Goal: Task Accomplishment & Management: Manage account settings

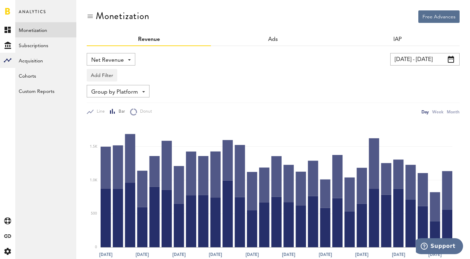
click at [424, 61] on input "[DATE] - [DATE]" at bounding box center [425, 59] width 69 height 12
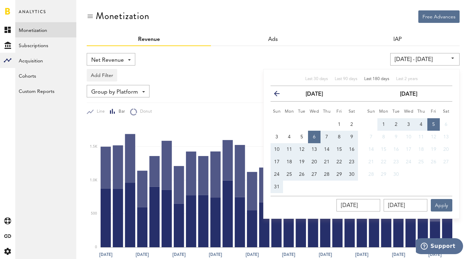
click at [386, 78] on span "Last 180 days" at bounding box center [377, 79] width 25 height 4
type input "[DATE] - [DATE]"
type input "[DATE]"
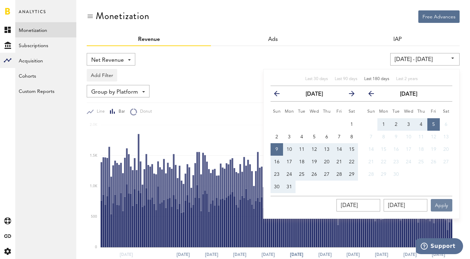
click at [445, 204] on button "Apply" at bounding box center [442, 205] width 22 height 12
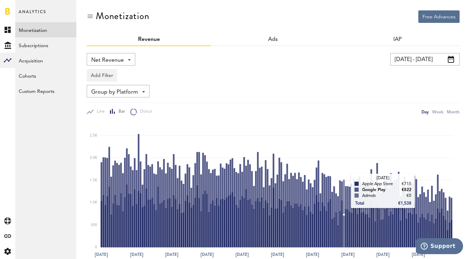
scroll to position [0, 0]
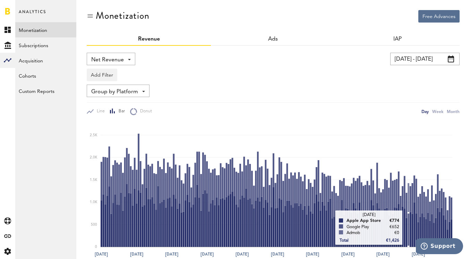
click at [408, 233] on rect at bounding box center [277, 184] width 352 height 125
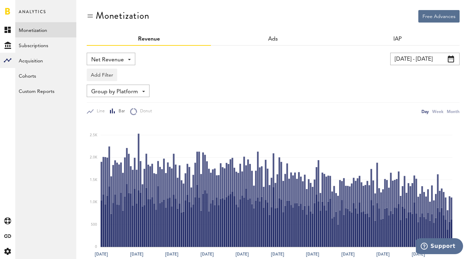
click at [125, 93] on span "Group by Platform" at bounding box center [114, 92] width 47 height 12
click at [121, 60] on span "Net Revenue" at bounding box center [107, 60] width 33 height 12
click at [194, 69] on div "Add Filter Platforms Apps" at bounding box center [273, 73] width 373 height 16
click at [135, 92] on span "Group by Platform" at bounding box center [114, 92] width 47 height 12
click at [182, 63] on div "Net Revenue Net Revenue Gross Revenue Profit" at bounding box center [175, 59] width 176 height 12
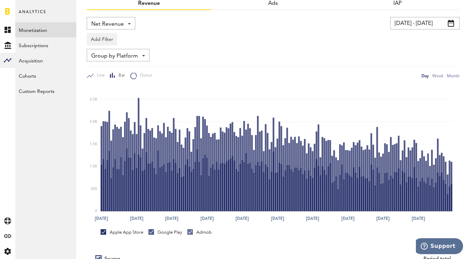
scroll to position [119, 0]
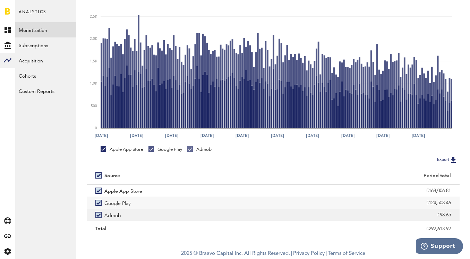
click at [98, 216] on label "Admob" at bounding box center [179, 215] width 169 height 12
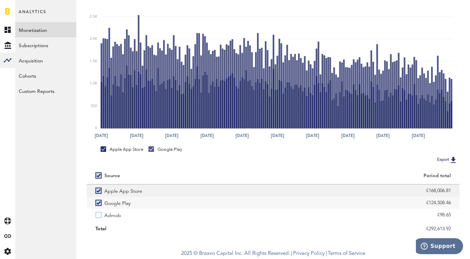
click at [98, 191] on label "Apple App Store" at bounding box center [179, 191] width 169 height 12
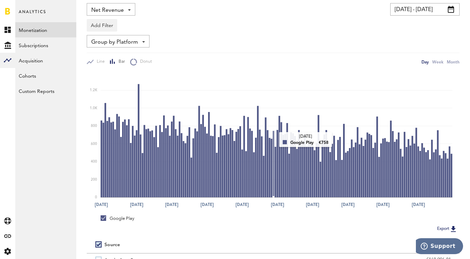
scroll to position [29, 0]
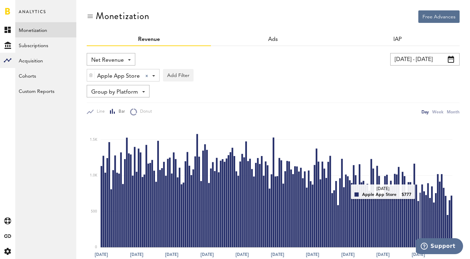
scroll to position [95, 0]
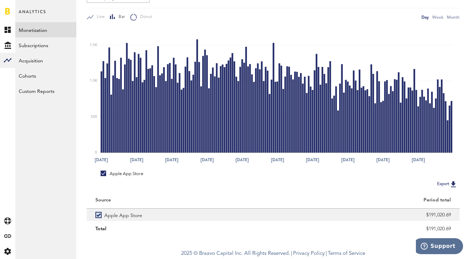
click at [98, 215] on label "Apple App Store" at bounding box center [179, 215] width 169 height 12
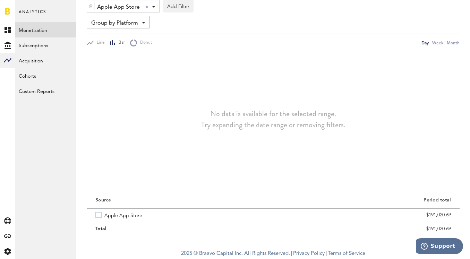
scroll to position [69, 0]
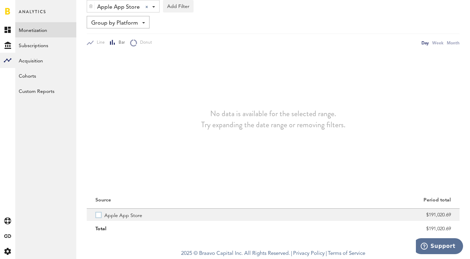
click at [96, 214] on label "Apple App Store" at bounding box center [179, 215] width 169 height 12
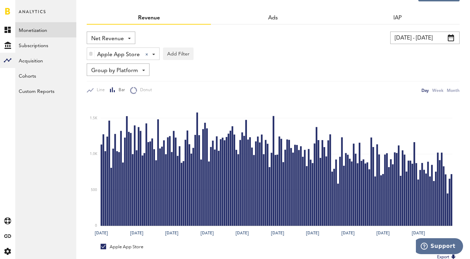
scroll to position [0, 0]
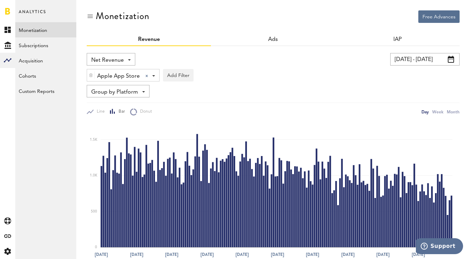
click at [89, 75] on img at bounding box center [91, 75] width 4 height 5
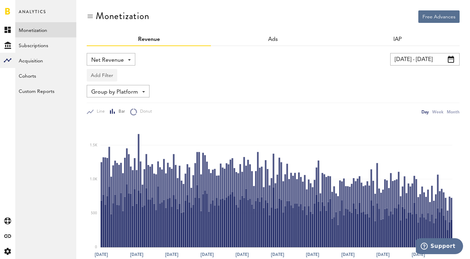
click at [111, 74] on button "Add Filter" at bounding box center [102, 75] width 31 height 12
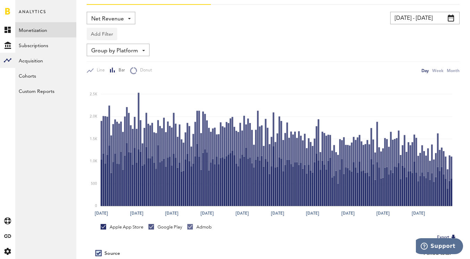
scroll to position [119, 0]
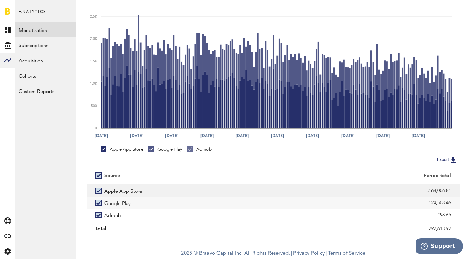
click at [98, 193] on label "Apple App Store" at bounding box center [179, 191] width 169 height 12
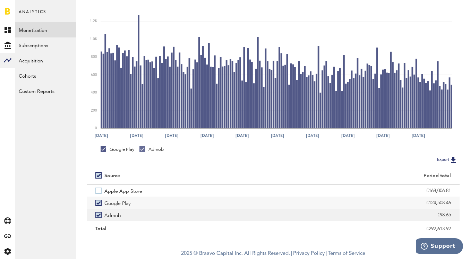
click at [99, 215] on label "Admob" at bounding box center [179, 215] width 169 height 12
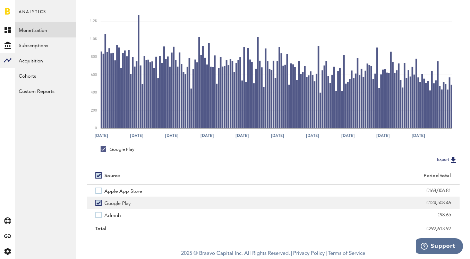
click at [97, 203] on label "Google Play" at bounding box center [179, 203] width 169 height 12
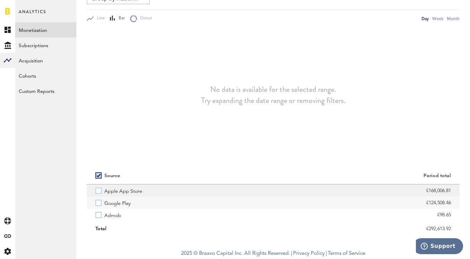
click at [98, 192] on label "Apple App Store" at bounding box center [179, 191] width 169 height 12
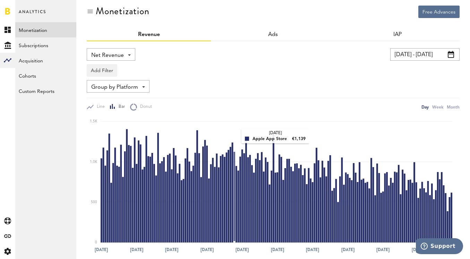
scroll to position [5, 0]
